Goal: Transaction & Acquisition: Subscribe to service/newsletter

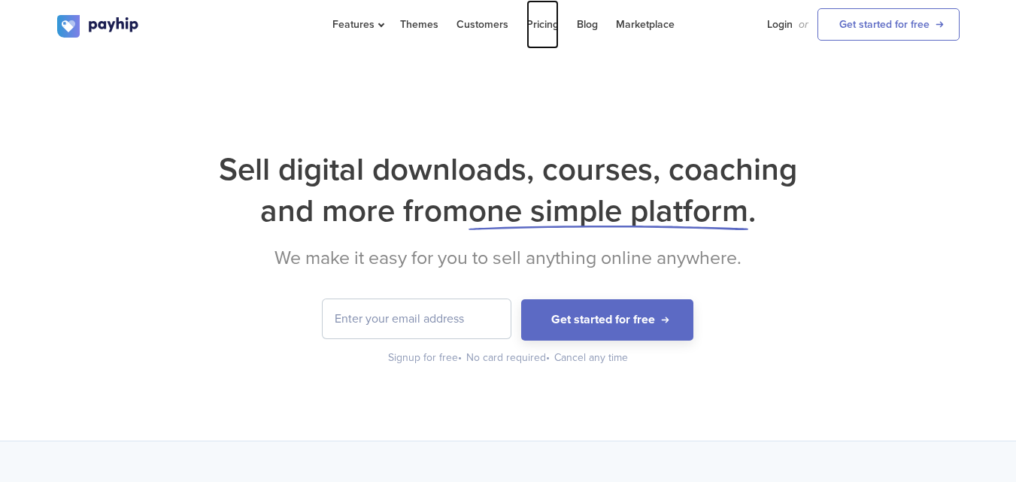
click at [545, 27] on link "Pricing" at bounding box center [542, 24] width 32 height 49
click at [372, 320] on input "email" at bounding box center [417, 318] width 188 height 39
type input "[EMAIL_ADDRESS][DOMAIN_NAME]"
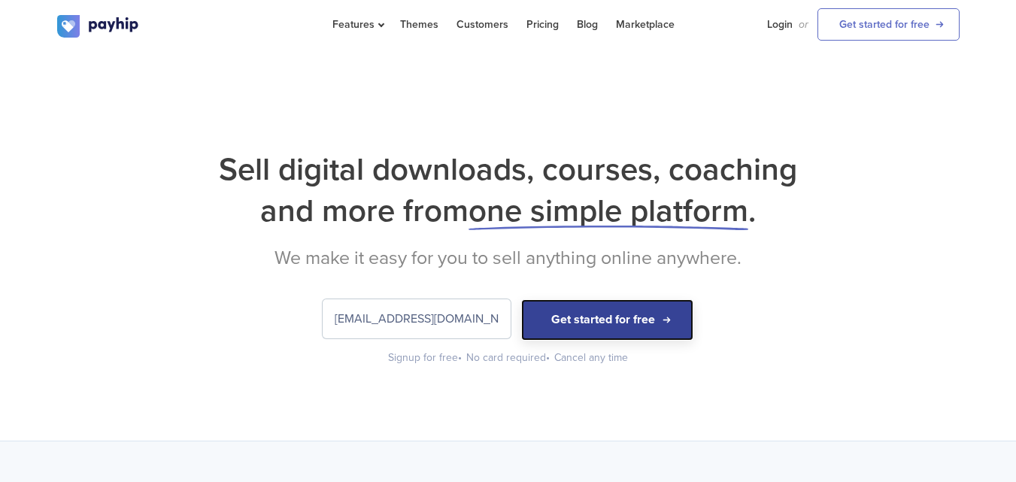
click at [618, 319] on button "Get started for free" at bounding box center [607, 319] width 172 height 41
